Goal: Task Accomplishment & Management: Manage account settings

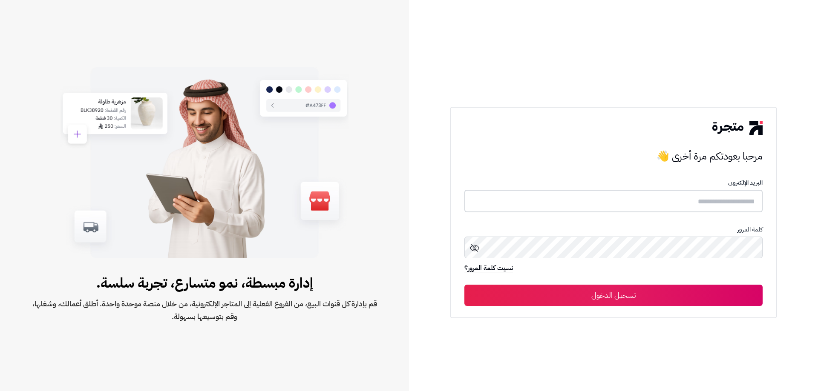
type input "*****"
click at [411, 300] on button "تسجيل الدخول" at bounding box center [613, 294] width 298 height 21
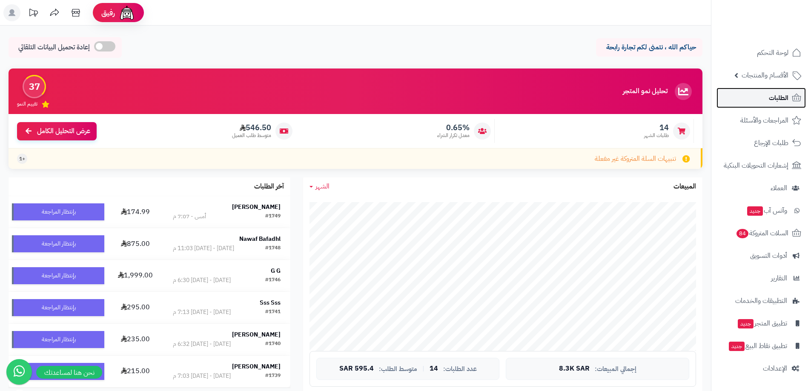
click at [764, 100] on link "الطلبات" at bounding box center [761, 98] width 89 height 20
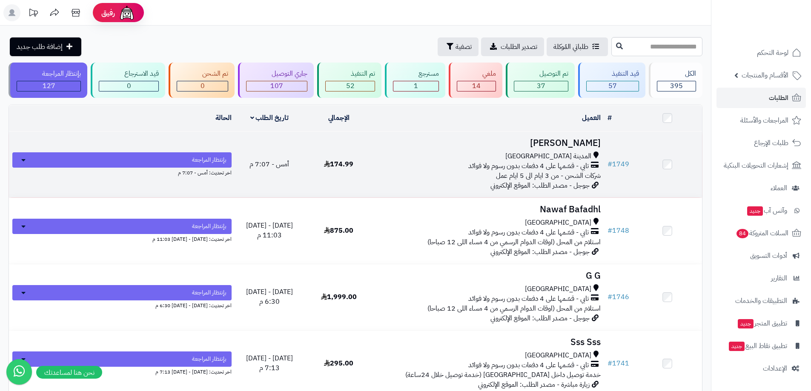
click at [552, 141] on h3 "[PERSON_NAME]" at bounding box center [489, 143] width 224 height 10
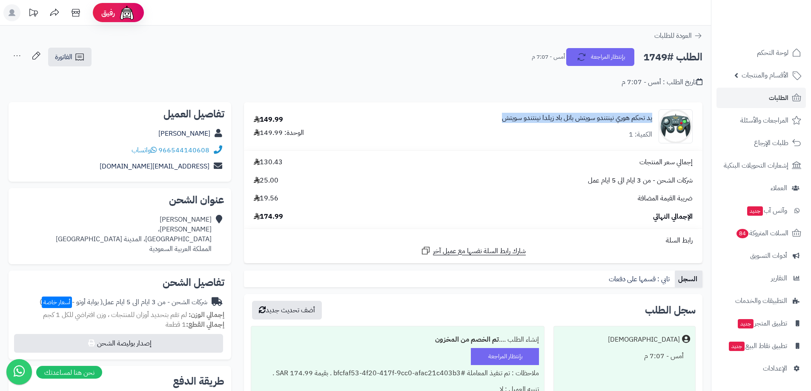
drag, startPoint x: 485, startPoint y: 119, endPoint x: 652, endPoint y: 120, distance: 166.1
click at [652, 120] on div "يد تحكم هوري نينتندو سويتش باتل باد زيلدا نينتندو سويتش الكمية: 1" at bounding box center [530, 126] width 337 height 34
copy link "يد تحكم هوري نينتندو سويتش باتل باد زيلدا نينتندو سويتش"
click at [788, 73] on span "الأقسام والمنتجات" at bounding box center [765, 75] width 47 height 12
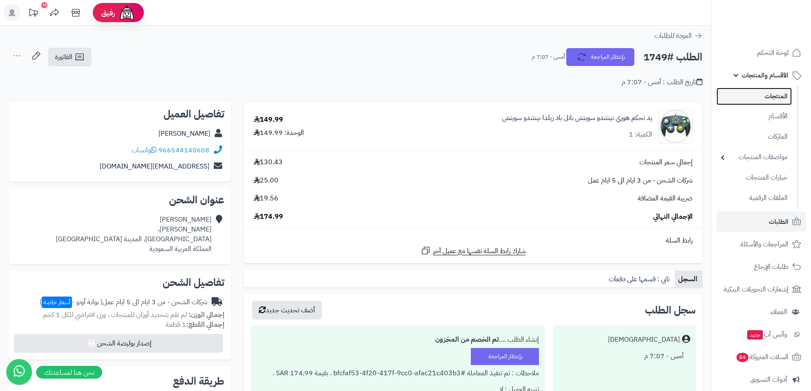
click at [754, 93] on link "المنتجات" at bounding box center [754, 96] width 75 height 17
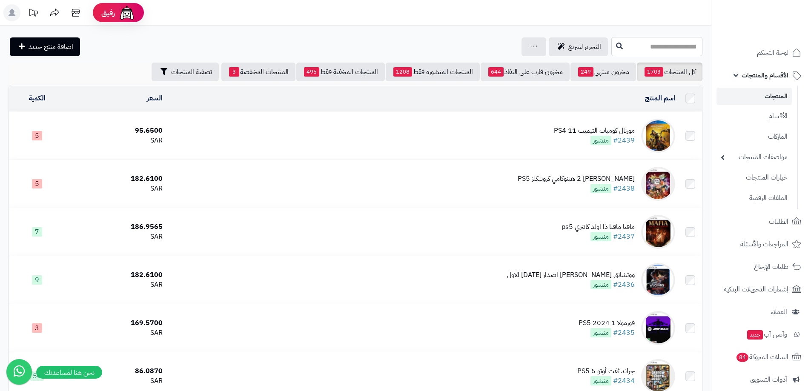
click at [611, 54] on input "text" at bounding box center [656, 46] width 91 height 19
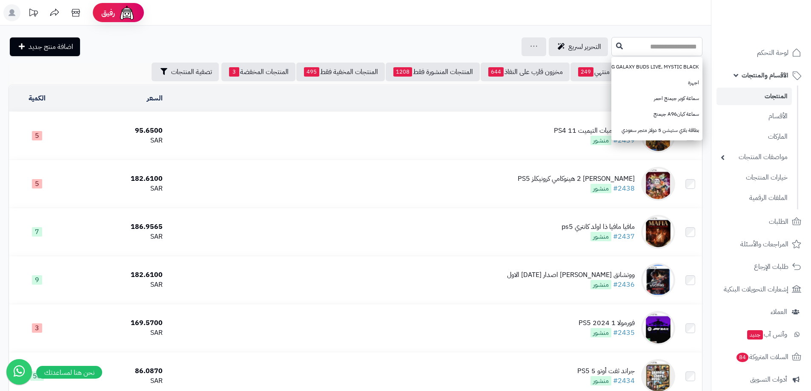
paste input "**********"
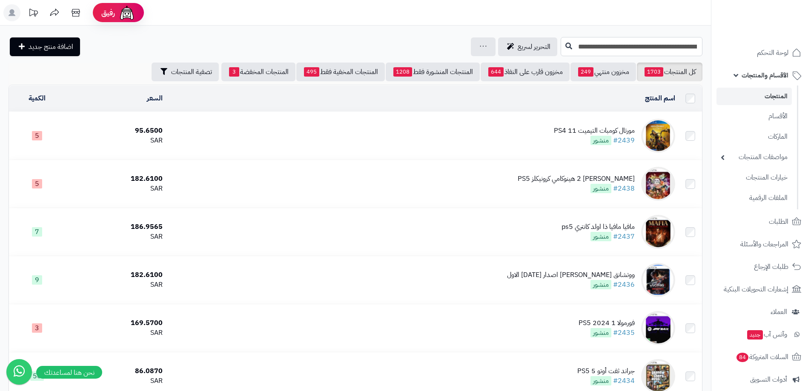
type input "**********"
click at [568, 44] on icon at bounding box center [568, 45] width 7 height 7
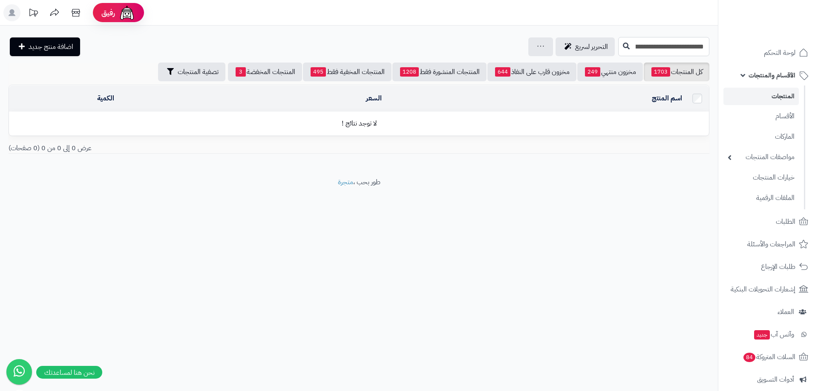
click at [618, 49] on input "**********" at bounding box center [663, 46] width 91 height 19
click at [661, 49] on input "**********" at bounding box center [663, 46] width 91 height 19
click at [685, 45] on input "**********" at bounding box center [663, 46] width 91 height 19
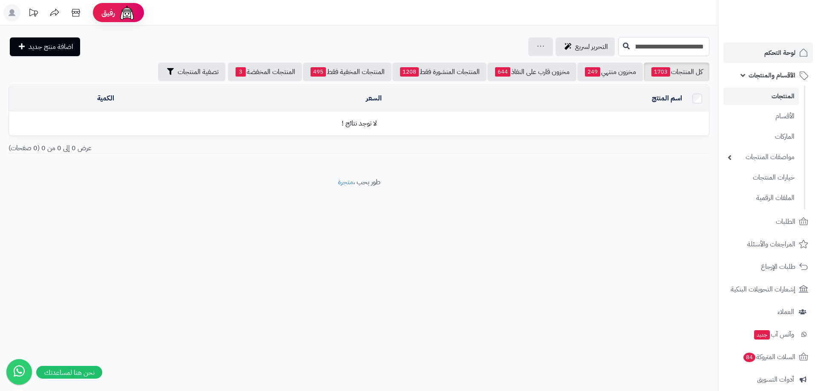
scroll to position [0, 0]
drag, startPoint x: 683, startPoint y: 47, endPoint x: 755, endPoint y: 57, distance: 73.5
click at [755, 57] on div "رفيق ! الطلبات معالجة مكتمل إرجاع المنتجات العملاء المتواجدون الان 1580 عملاء م…" at bounding box center [409, 195] width 818 height 391
type input "**********"
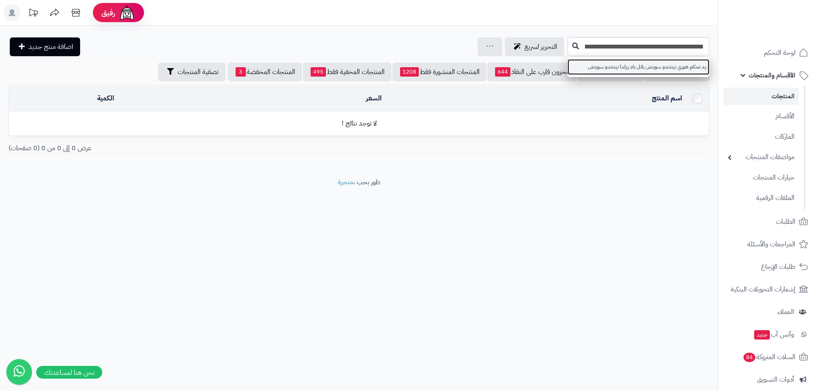
click at [605, 63] on link "يد تحكم هوري نينتندو سويتش باتل باد زيلدا نينتندو سويتش" at bounding box center [638, 67] width 142 height 16
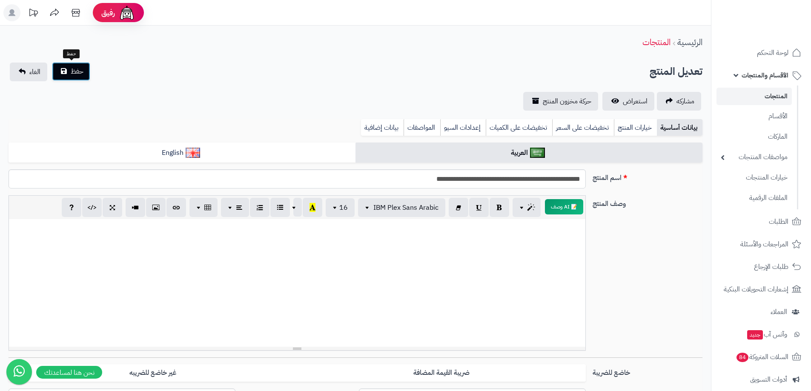
click at [87, 76] on button "حفظ" at bounding box center [71, 71] width 38 height 19
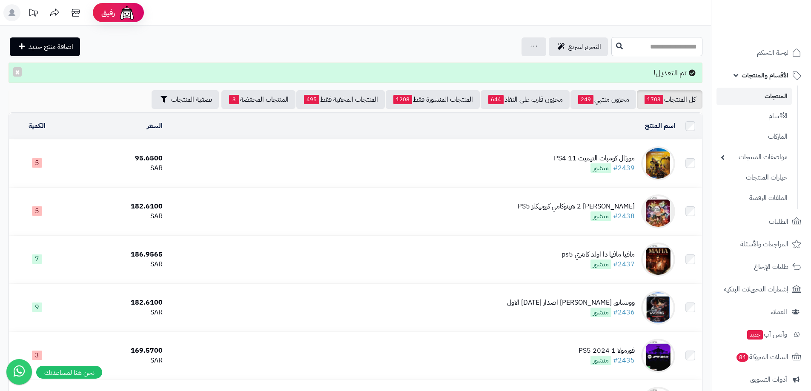
click at [615, 46] on input "text" at bounding box center [656, 46] width 91 height 19
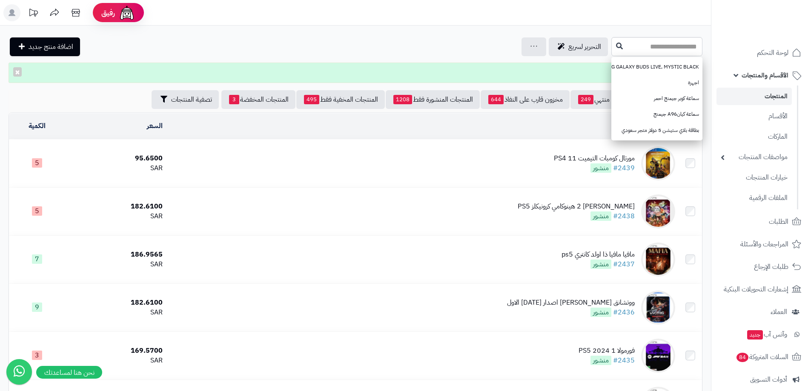
click at [767, 79] on span "الأقسام والمنتجات" at bounding box center [765, 75] width 47 height 12
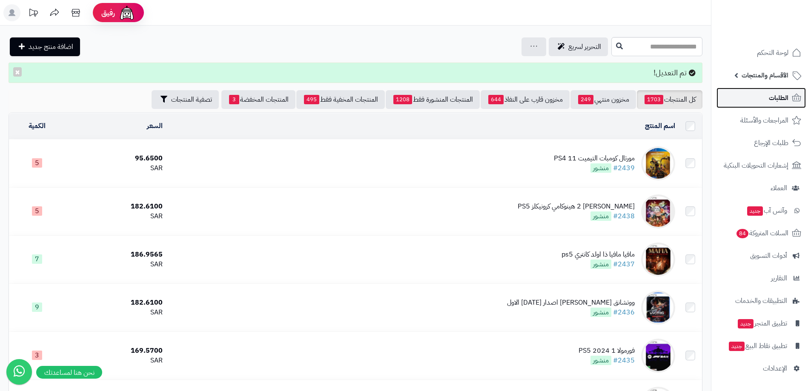
click at [776, 98] on span "الطلبات" at bounding box center [779, 98] width 20 height 12
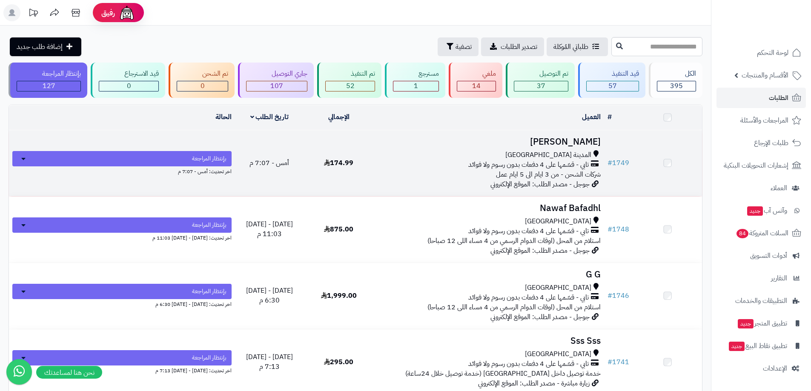
click at [554, 147] on h3 "Omar Abdullah" at bounding box center [489, 142] width 224 height 10
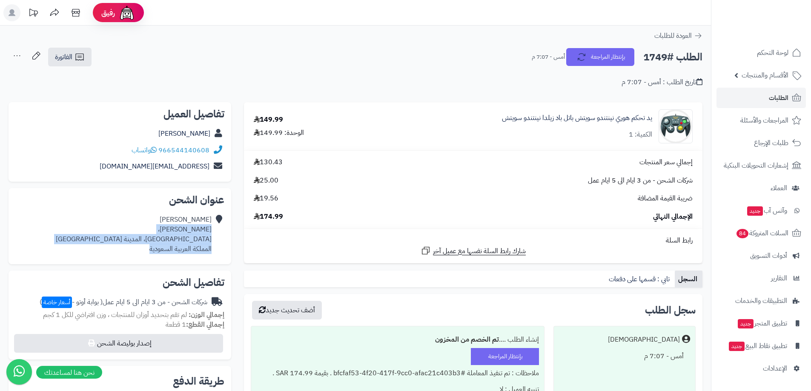
drag, startPoint x: 212, startPoint y: 230, endPoint x: 146, endPoint y: 250, distance: 69.3
click at [146, 250] on div "[PERSON_NAME] [PERSON_NAME]، حي الرانوناء، المدينة [GEOGRAPHIC_DATA] المملكة ال…" at bounding box center [119, 235] width 209 height 46
copy div "[PERSON_NAME]، [GEOGRAPHIC_DATA]، المدينة [GEOGRAPHIC_DATA] ال[GEOGRAPHIC_DATA]"
drag, startPoint x: 164, startPoint y: 132, endPoint x: 211, endPoint y: 128, distance: 47.0
click at [211, 128] on div "[PERSON_NAME]" at bounding box center [119, 134] width 209 height 17
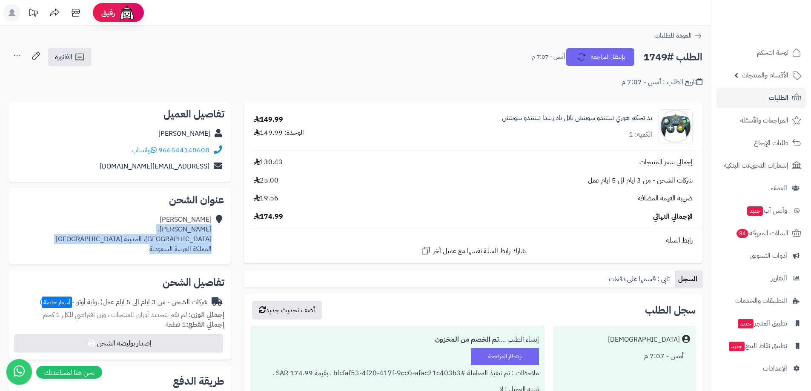
copy link "[PERSON_NAME]"
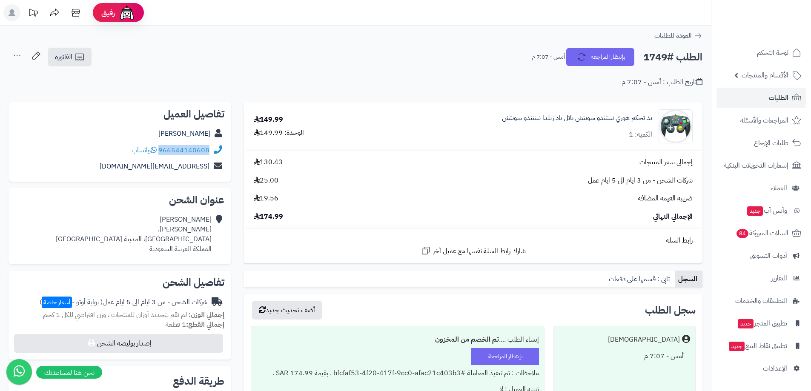
drag, startPoint x: 212, startPoint y: 150, endPoint x: 161, endPoint y: 150, distance: 51.1
click at [161, 150] on div "966544140608 واتساب" at bounding box center [119, 150] width 209 height 17
copy div "966544140608"
drag, startPoint x: 158, startPoint y: 131, endPoint x: 211, endPoint y: 137, distance: 52.7
click at [211, 137] on div "[PERSON_NAME]" at bounding box center [119, 134] width 209 height 17
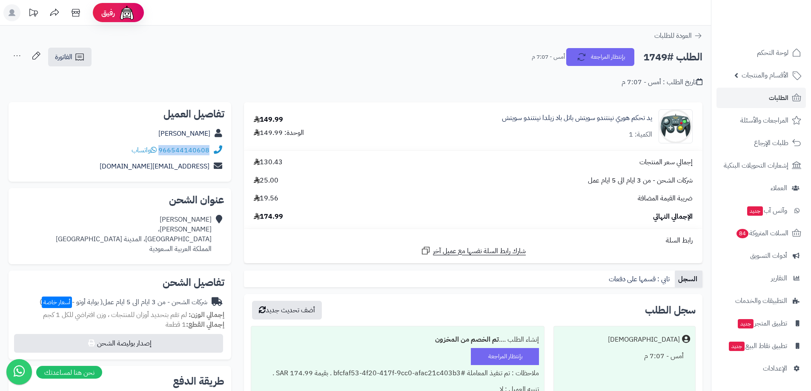
copy link "[PERSON_NAME]"
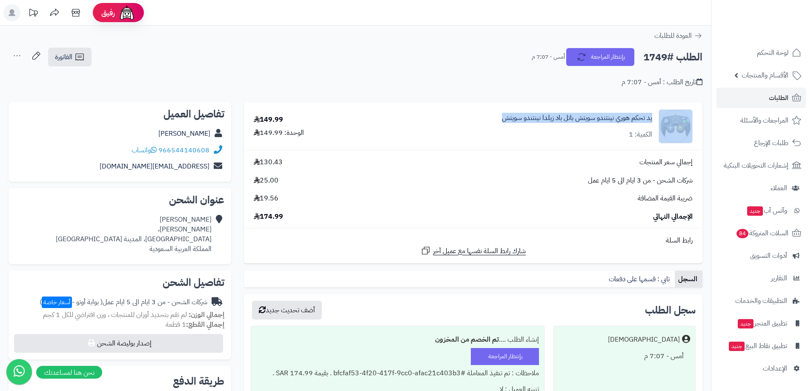
drag, startPoint x: 497, startPoint y: 115, endPoint x: 656, endPoint y: 117, distance: 158.4
click at [656, 117] on div "يد تحكم هوري نينتندو سويتش باتل باد زيلدا نينتندو سويتش الكمية: 1" at bounding box center [530, 126] width 337 height 34
copy div "يد تحكم هوري نينتندو سويتش باتل باد زيلدا نينتندو سويتش"
drag, startPoint x: 290, startPoint y: 118, endPoint x: 262, endPoint y: 116, distance: 27.7
click at [262, 116] on div "149.99 الوحدة: 149.99" at bounding box center [300, 126] width 107 height 23
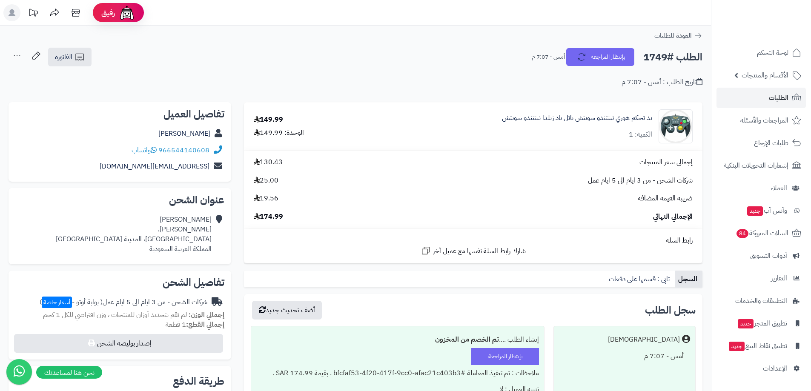
click at [287, 173] on div "إجمالي سعر المنتجات 130.43 شركات الشحن - من 3 ايام الى 5 ايام عمل 25.00 ضريبة ا…" at bounding box center [473, 190] width 452 height 64
click at [284, 218] on div "الإجمالي النهائي 174.99" at bounding box center [473, 217] width 452 height 10
drag, startPoint x: 287, startPoint y: 217, endPoint x: 262, endPoint y: 216, distance: 25.6
click at [262, 216] on div "الإجمالي النهائي 174.99" at bounding box center [473, 217] width 452 height 10
copy span "174.99"
